Goal: Task Accomplishment & Management: Complete application form

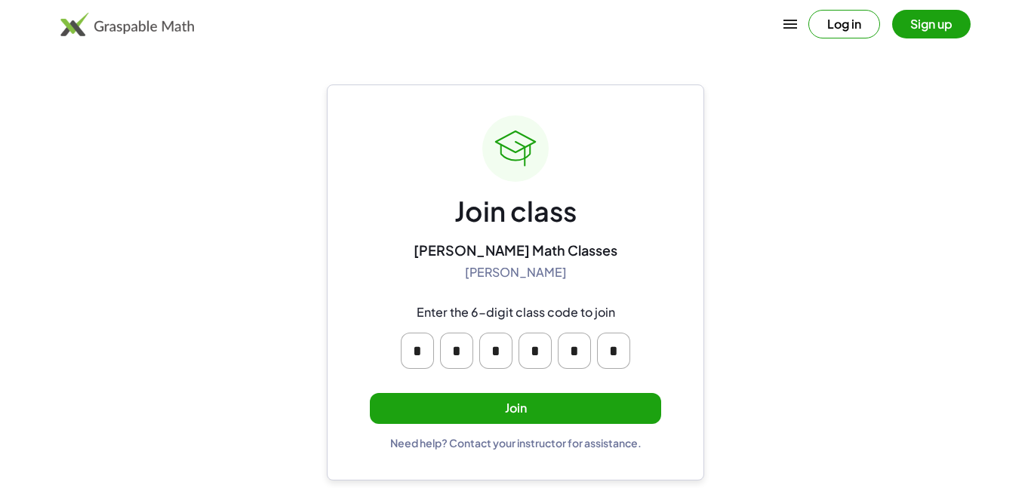
click at [498, 347] on input "*" at bounding box center [495, 351] width 33 height 36
click at [602, 252] on div "Join class [PERSON_NAME] Math Classes [PERSON_NAME] Enter the 6-digit class cod…" at bounding box center [515, 283] width 291 height 334
click at [545, 400] on button "Join" at bounding box center [515, 408] width 291 height 31
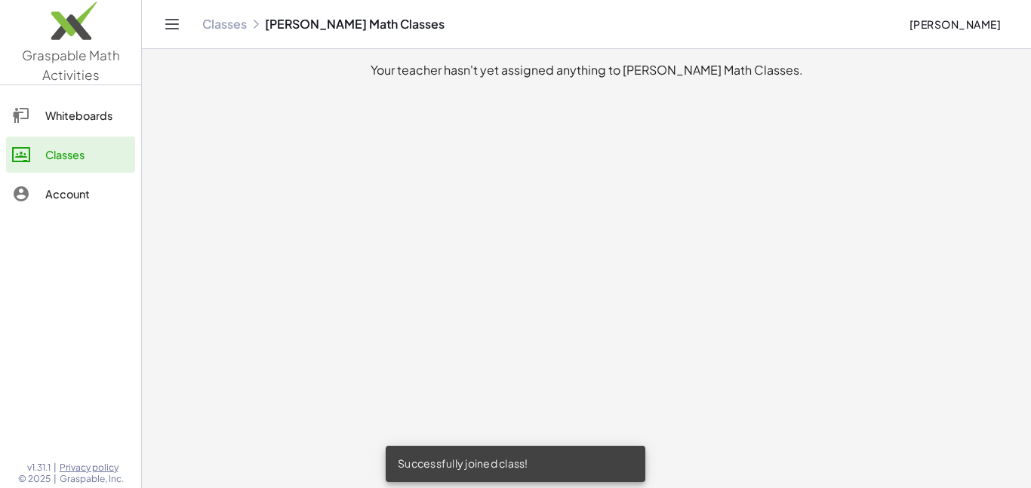
click at [59, 131] on link "Whiteboards" at bounding box center [70, 115] width 129 height 36
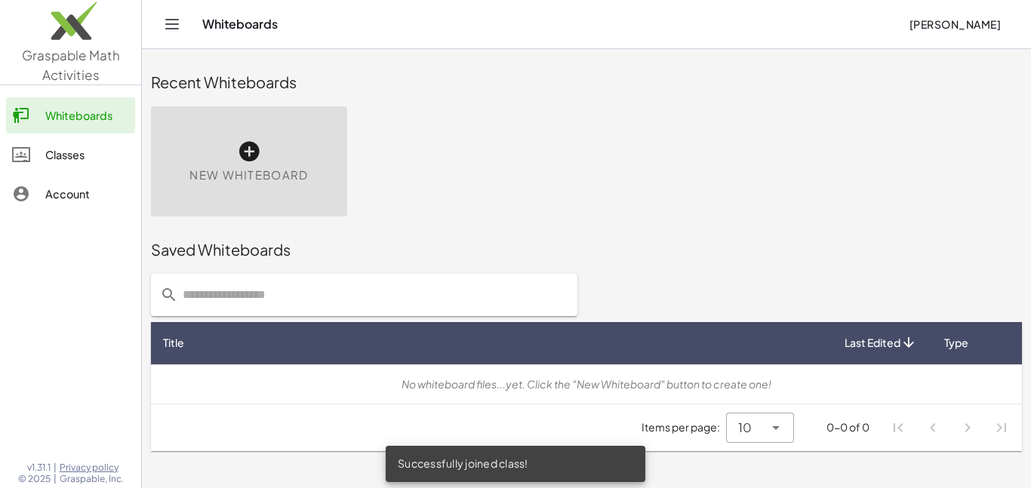
click at [76, 180] on link "Account" at bounding box center [70, 194] width 129 height 36
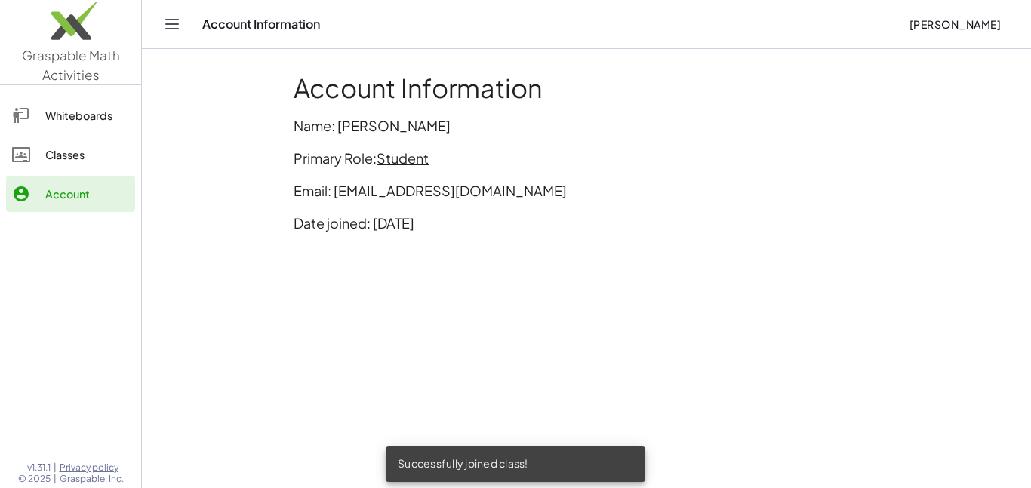
click at [94, 140] on link "Classes" at bounding box center [70, 155] width 129 height 36
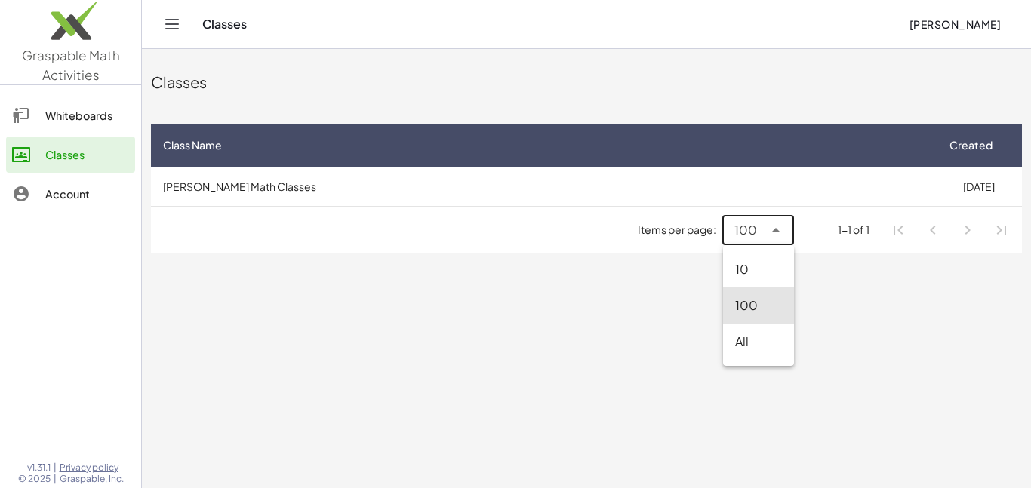
click at [741, 220] on div "100 ***" at bounding box center [743, 230] width 41 height 30
click at [755, 271] on div "10" at bounding box center [758, 269] width 47 height 18
type input "**"
click at [41, 102] on link "Whiteboards" at bounding box center [70, 115] width 129 height 36
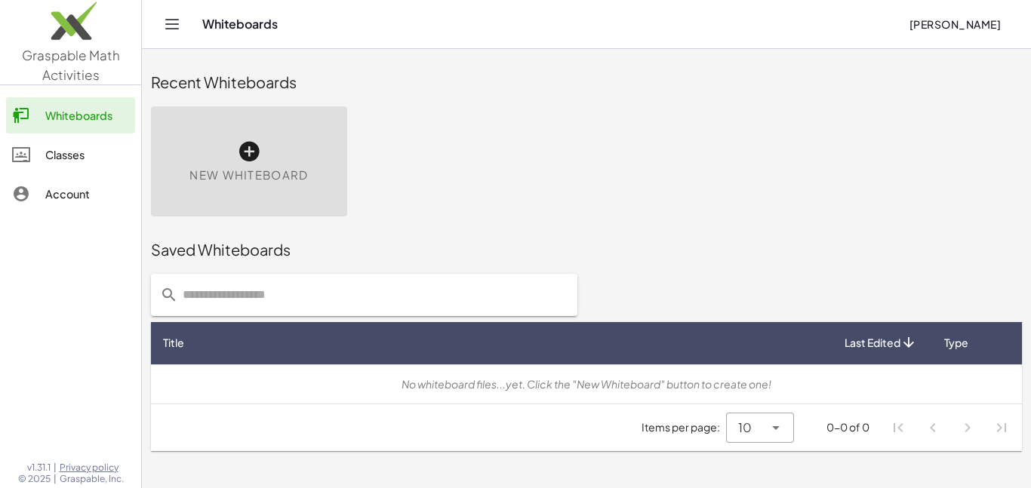
click at [65, 164] on link "Classes" at bounding box center [70, 155] width 129 height 36
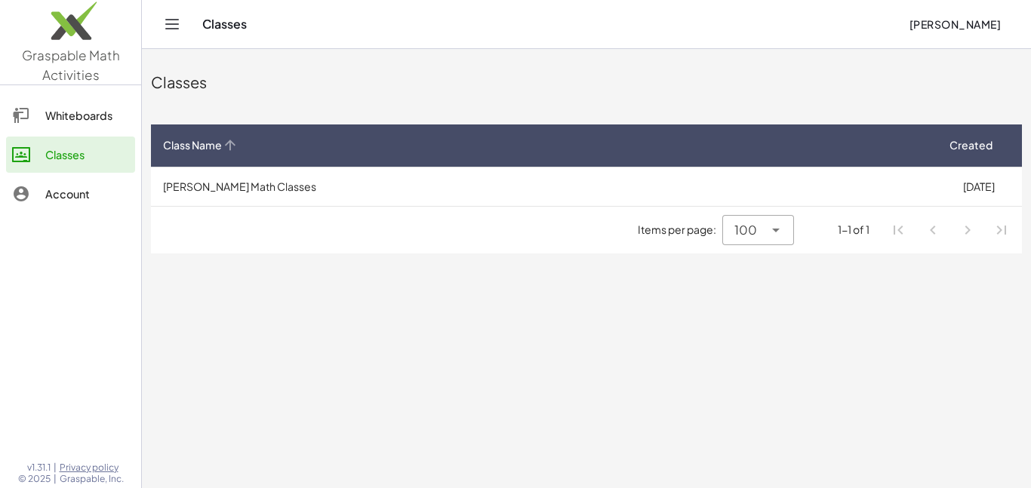
click at [257, 162] on th "Class Name" at bounding box center [543, 146] width 784 height 42
click at [230, 134] on th "Class Name" at bounding box center [543, 146] width 784 height 42
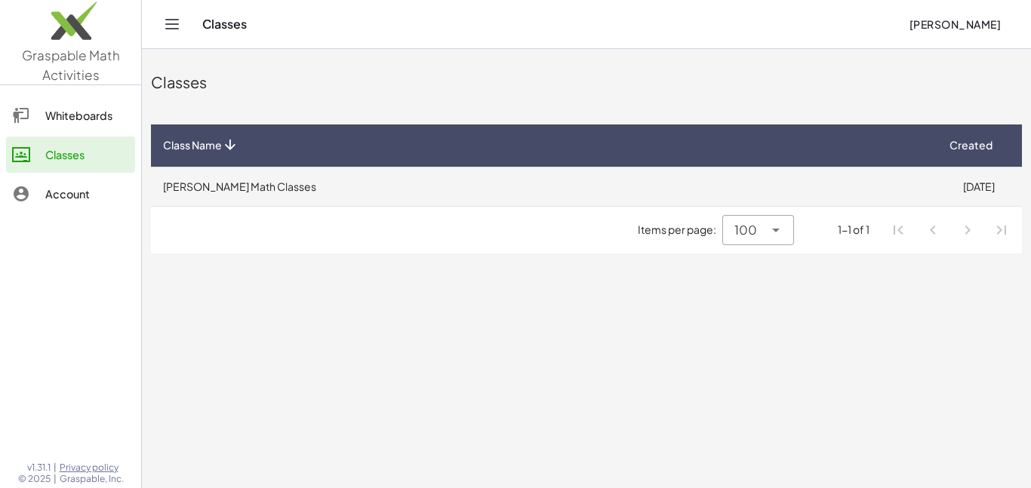
click at [245, 177] on td "[PERSON_NAME] Math Classes" at bounding box center [543, 186] width 784 height 39
